Goal: Task Accomplishment & Management: Use online tool/utility

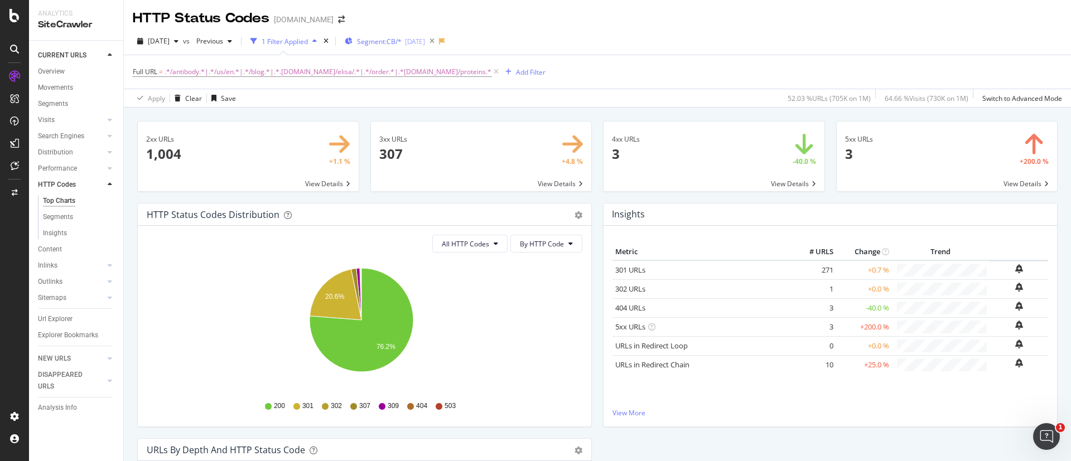
click at [399, 35] on div "Segment: CB/* [DATE]" at bounding box center [385, 41] width 80 height 17
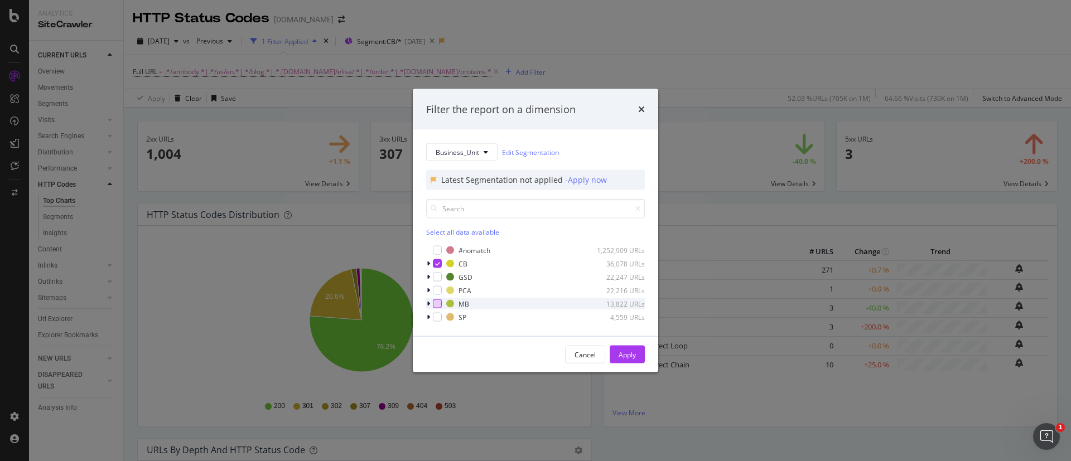
click at [437, 303] on div "modal" at bounding box center [437, 304] width 9 height 9
click at [435, 266] on icon "modal" at bounding box center [437, 264] width 5 height 6
click at [628, 355] on div "Apply" at bounding box center [627, 354] width 17 height 9
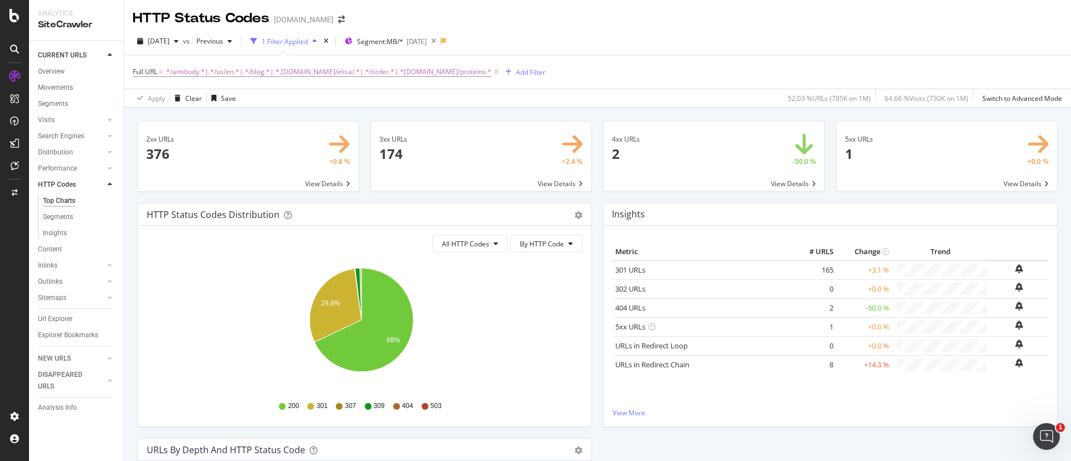
click at [308, 38] on div "1 Filter Applied" at bounding box center [285, 41] width 46 height 9
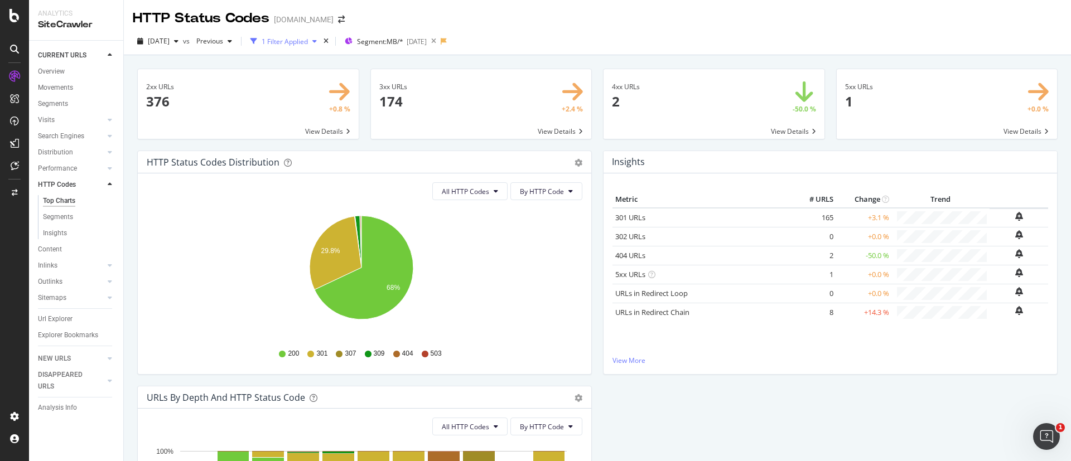
click at [308, 38] on div "1 Filter Applied" at bounding box center [285, 41] width 46 height 9
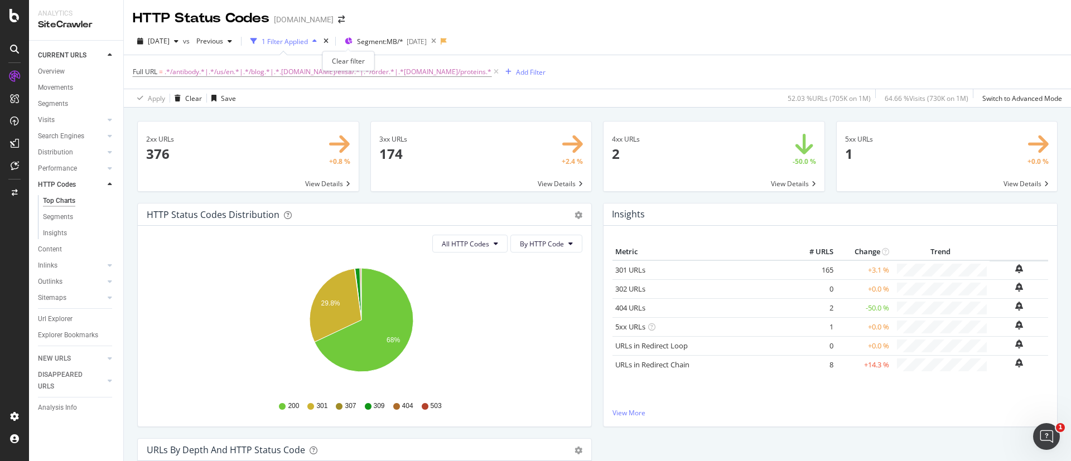
click at [331, 36] on div "times" at bounding box center [325, 41] width 9 height 11
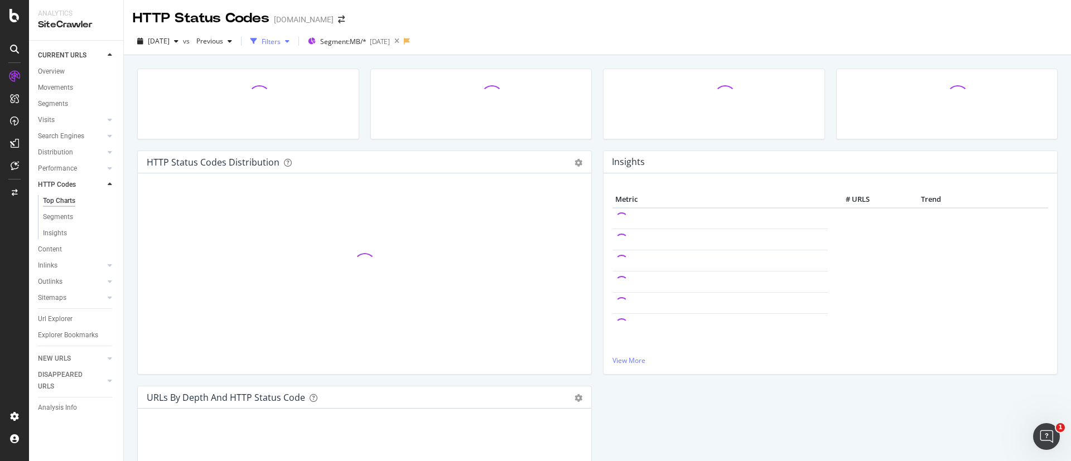
click at [294, 46] on div "Filters" at bounding box center [270, 41] width 48 height 17
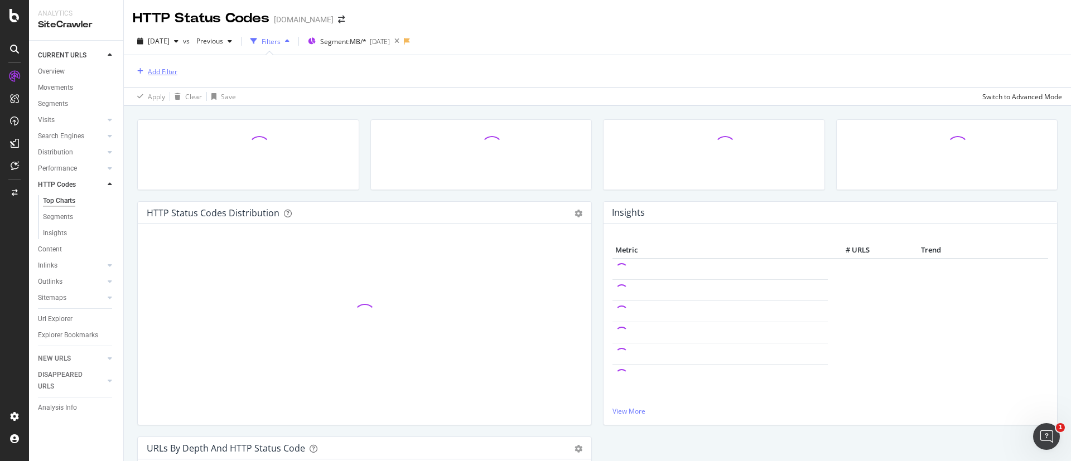
click at [161, 69] on div "Add Filter" at bounding box center [163, 71] width 30 height 9
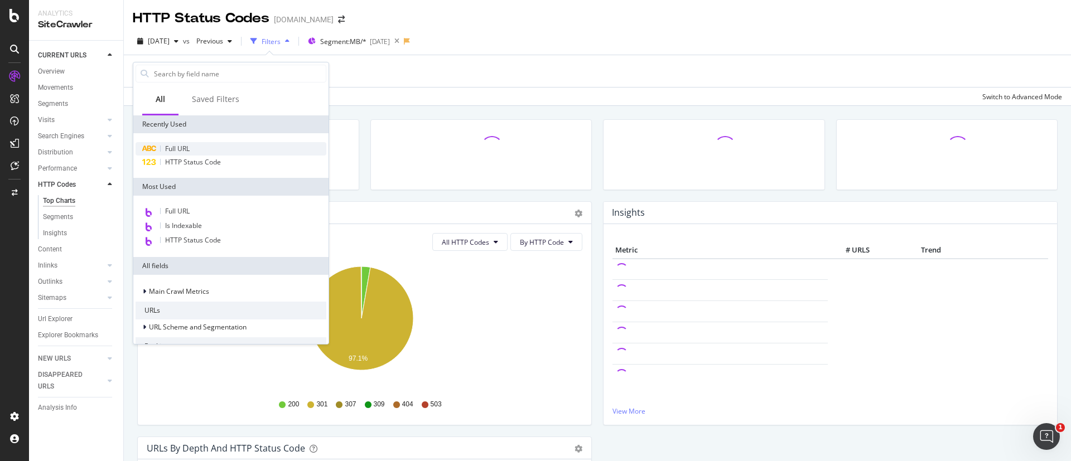
click at [205, 149] on div "Full URL" at bounding box center [231, 148] width 191 height 13
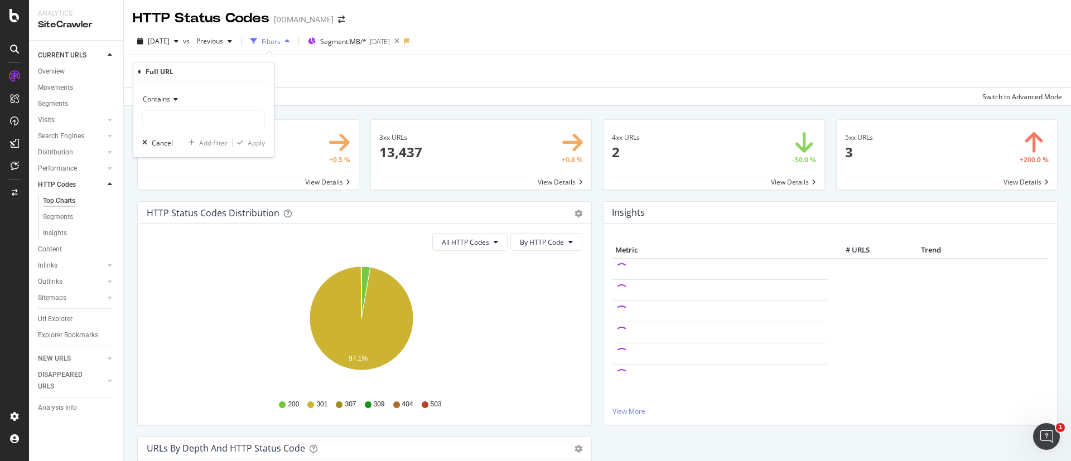
click at [176, 97] on icon at bounding box center [174, 99] width 8 height 7
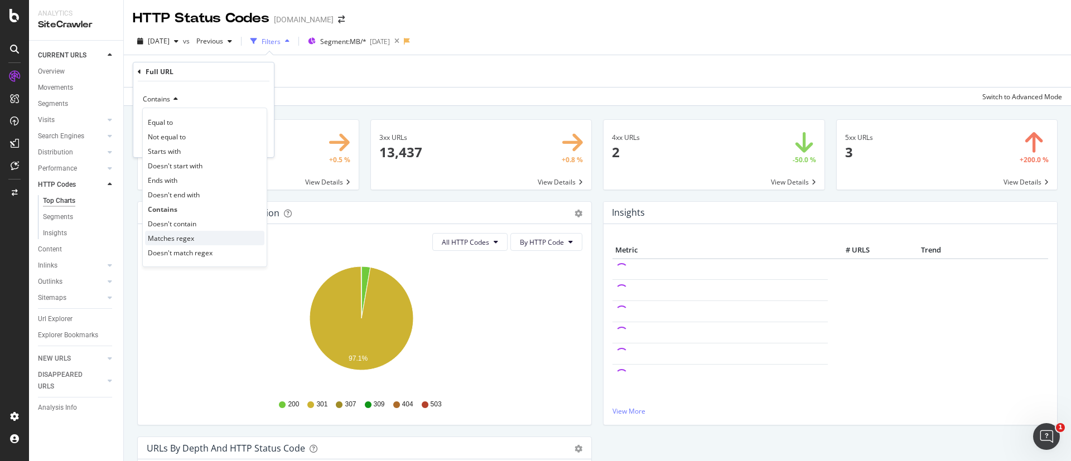
click at [186, 234] on span "Matches regex" at bounding box center [171, 238] width 46 height 9
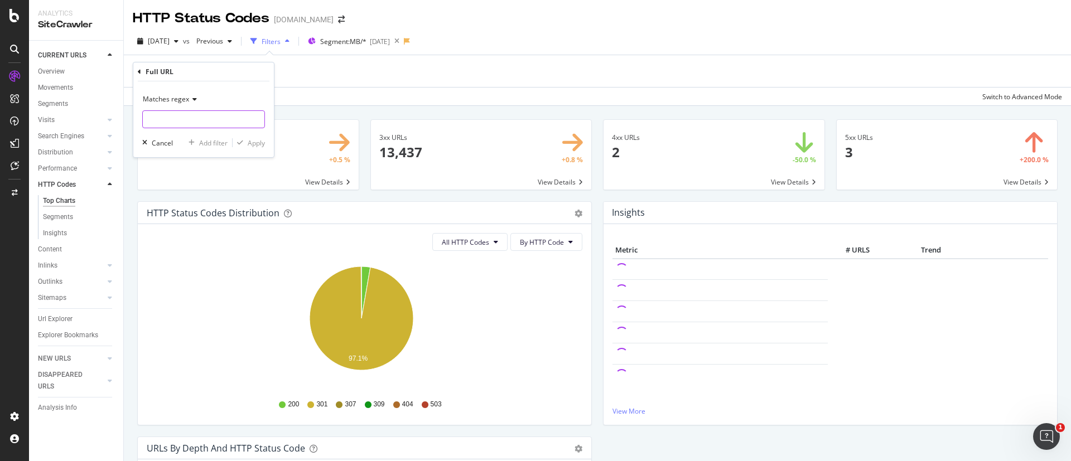
click at [191, 118] on input "text" at bounding box center [204, 119] width 122 height 18
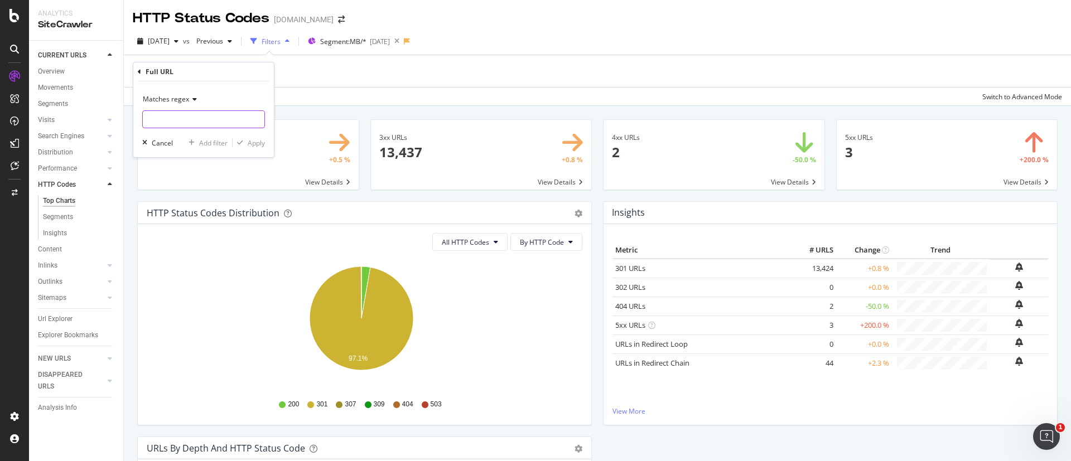
click at [215, 118] on input "text" at bounding box center [204, 119] width 122 height 18
paste input ".*/antibody.*|.*/us/en.*|.*/blog.*|.*.[DOMAIN_NAME]/elisa/.*|.*/order.*|.*[DOMA…"
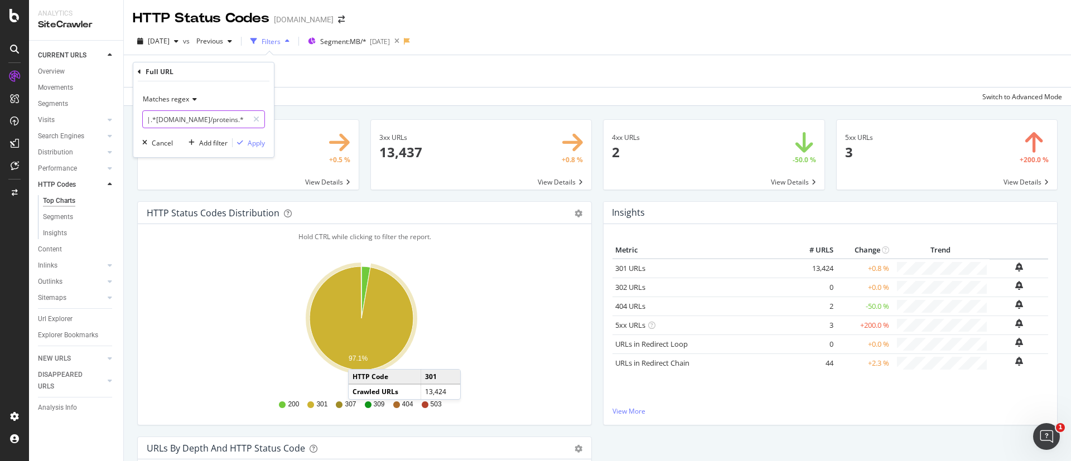
type input ".*/antibody.*|.*/us/en.*|.*/blog.*|.*.[DOMAIN_NAME]/elisa/.*|.*/order.*|.*[DOMA…"
